Goal: Communication & Community: Answer question/provide support

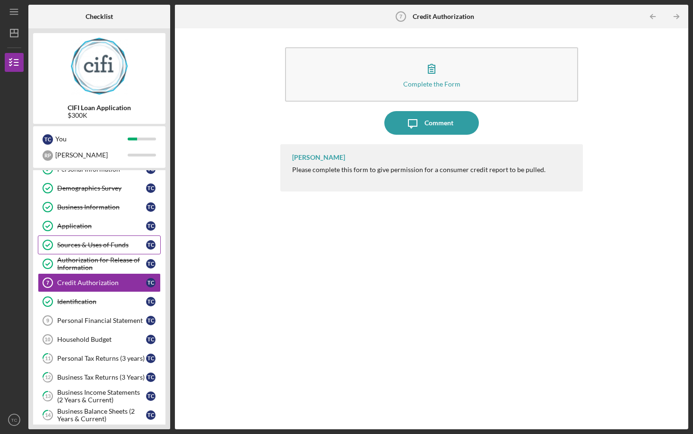
scroll to position [77, 0]
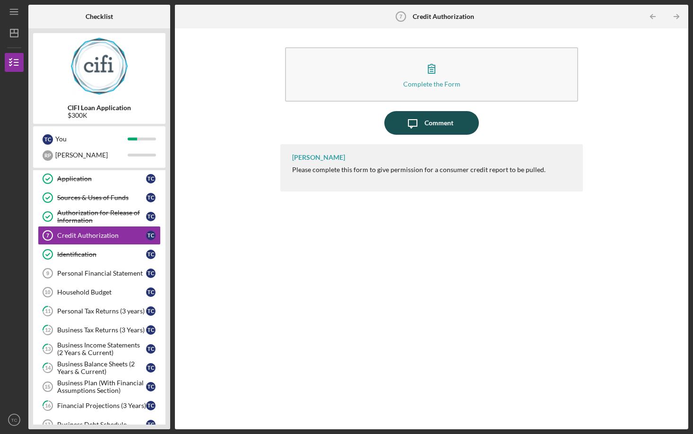
click at [435, 123] on div "Comment" at bounding box center [438, 123] width 29 height 24
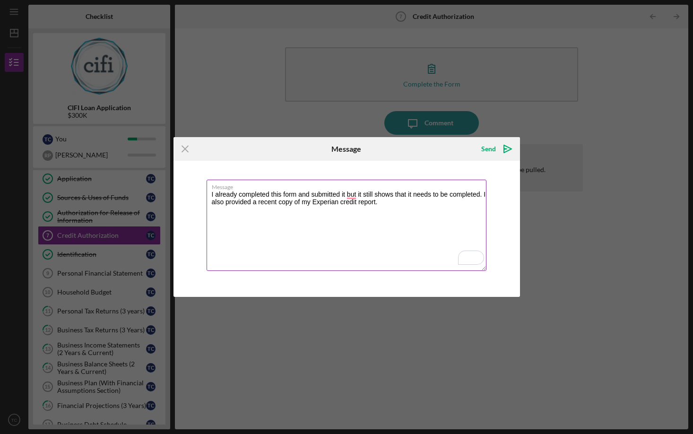
click at [483, 193] on textarea "I already completed this form and submitted it but it still shows that it needs…" at bounding box center [346, 225] width 280 height 91
type textarea "I already completed this form and submitted it, but it still shows that it need…"
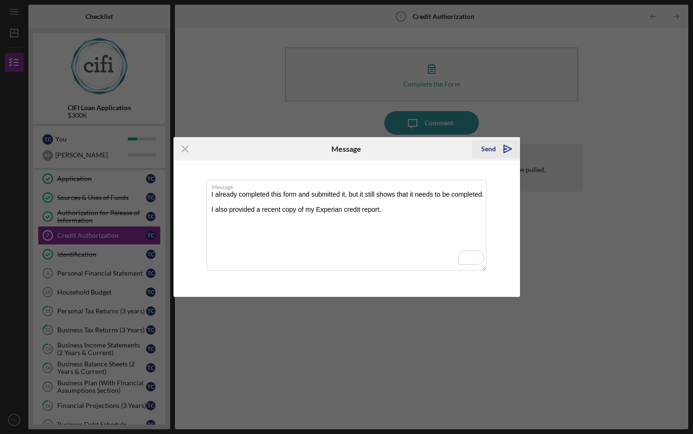
click at [505, 148] on icon "Icon/icon-invite-send" at bounding box center [508, 149] width 24 height 24
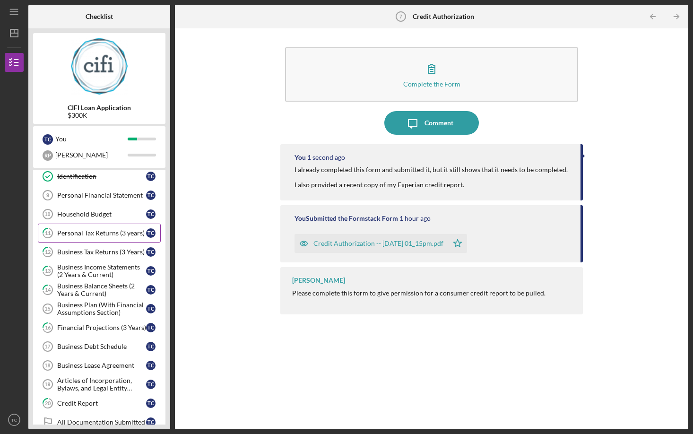
scroll to position [172, 0]
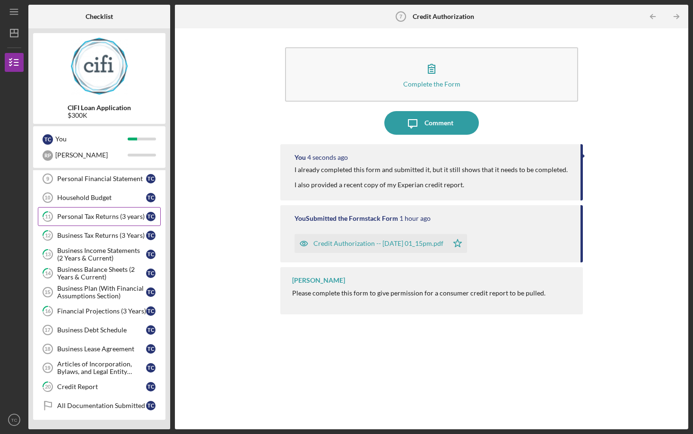
click at [104, 217] on div "Personal Tax Returns (3 years)" at bounding box center [101, 217] width 89 height 8
